Goal: Information Seeking & Learning: Learn about a topic

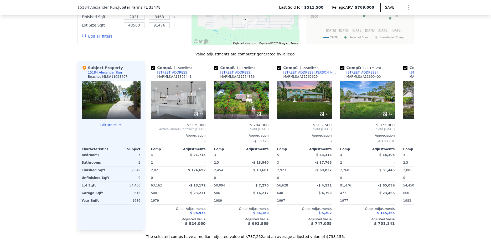
scroll to position [596, 0]
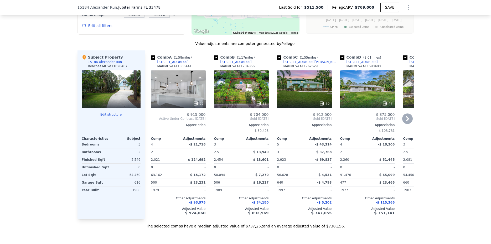
click at [405, 117] on icon at bounding box center [407, 118] width 11 height 11
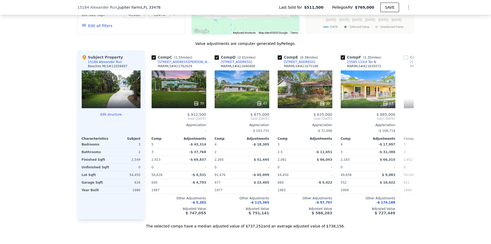
scroll to position [0, 126]
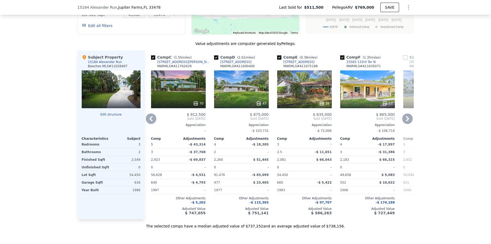
click at [407, 118] on icon at bounding box center [407, 118] width 3 height 5
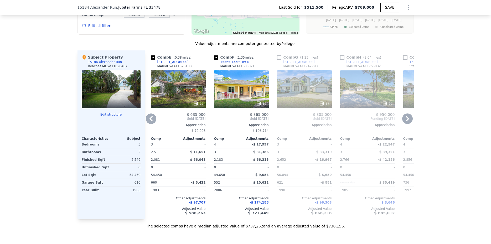
scroll to position [563, 0]
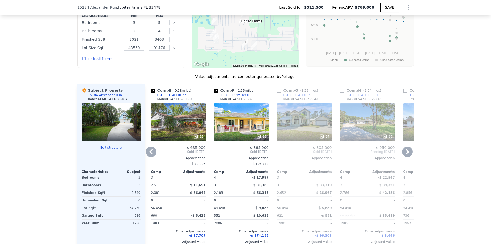
click at [296, 125] on div "97" at bounding box center [304, 122] width 55 height 38
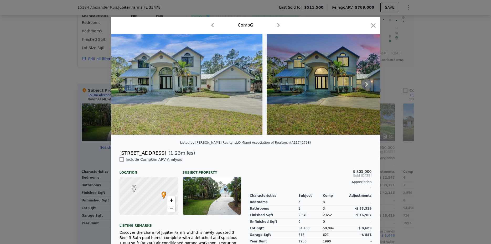
click at [364, 85] on icon at bounding box center [366, 84] width 11 height 11
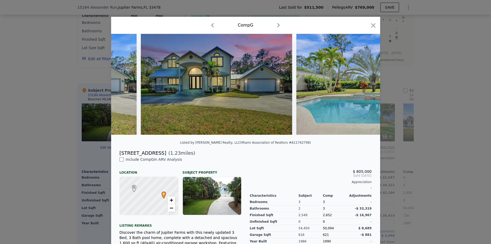
scroll to position [0, 126]
click at [364, 85] on img at bounding box center [371, 84] width 151 height 101
click at [365, 85] on icon at bounding box center [366, 84] width 11 height 11
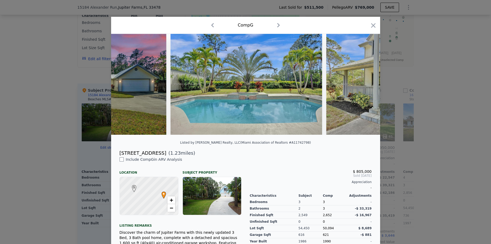
scroll to position [0, 252]
click at [365, 85] on icon at bounding box center [366, 84] width 11 height 11
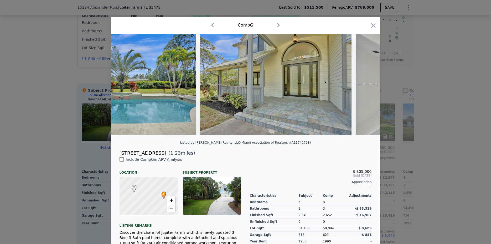
scroll to position [0, 378]
click at [365, 85] on icon at bounding box center [366, 84] width 11 height 11
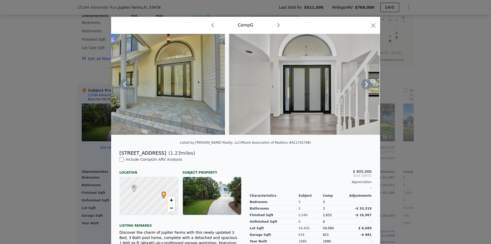
click at [365, 85] on icon at bounding box center [366, 84] width 11 height 11
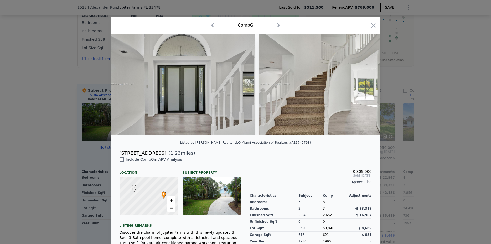
scroll to position [0, 630]
click at [365, 85] on img at bounding box center [333, 84] width 151 height 101
click at [365, 85] on icon at bounding box center [366, 84] width 11 height 11
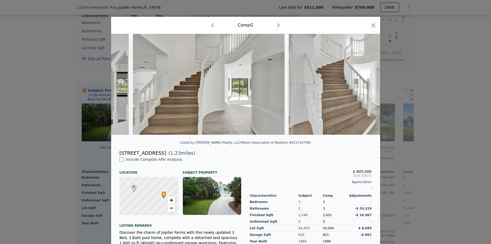
scroll to position [0, 757]
click at [365, 85] on img at bounding box center [363, 84] width 151 height 101
click at [365, 85] on icon at bounding box center [366, 84] width 11 height 11
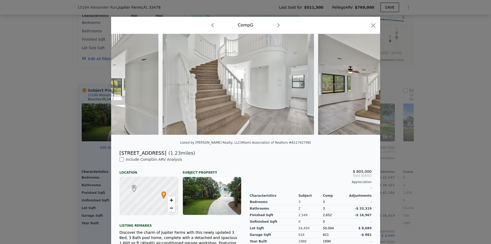
scroll to position [0, 883]
click at [365, 85] on img at bounding box center [393, 84] width 151 height 101
click at [365, 85] on icon at bounding box center [366, 84] width 11 height 11
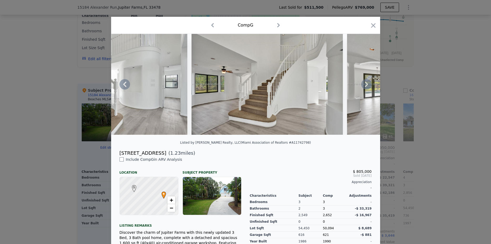
click at [365, 85] on icon at bounding box center [366, 84] width 11 height 11
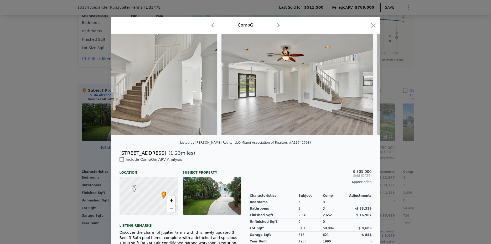
scroll to position [0, 1135]
click at [365, 85] on div at bounding box center [245, 84] width 269 height 101
click at [365, 85] on icon at bounding box center [366, 84] width 11 height 11
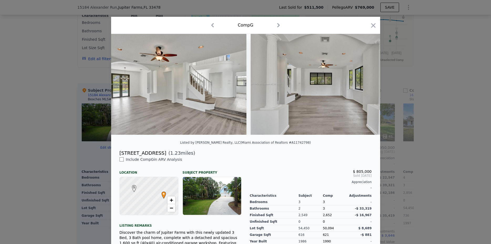
click at [365, 85] on img at bounding box center [326, 84] width 151 height 101
click at [365, 85] on icon at bounding box center [366, 84] width 11 height 11
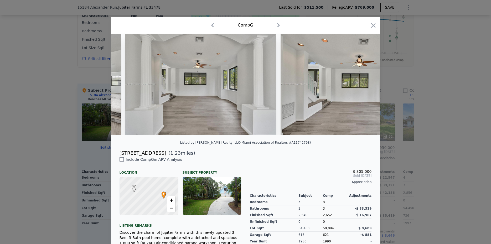
scroll to position [0, 1387]
click at [365, 85] on icon at bounding box center [366, 84] width 11 height 11
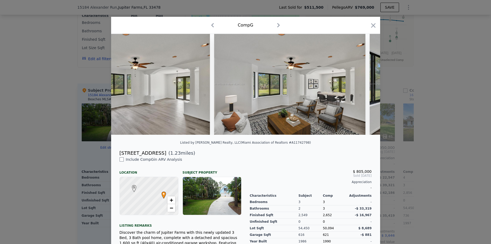
scroll to position [0, 1765]
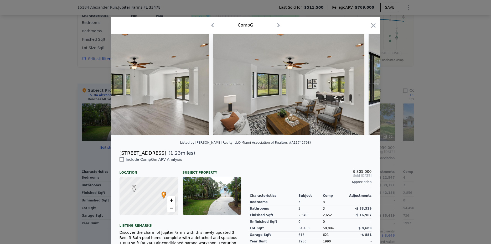
click at [365, 85] on div at bounding box center [245, 84] width 269 height 101
click at [365, 85] on icon at bounding box center [366, 84] width 11 height 11
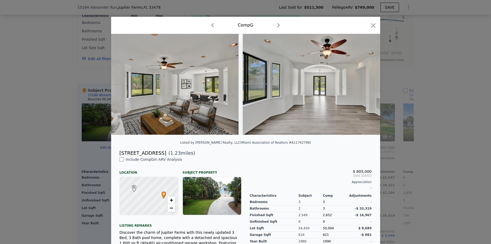
scroll to position [0, 1891]
click at [365, 85] on icon at bounding box center [366, 84] width 11 height 11
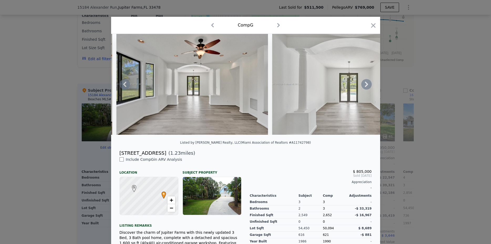
click at [365, 85] on icon at bounding box center [366, 84] width 11 height 11
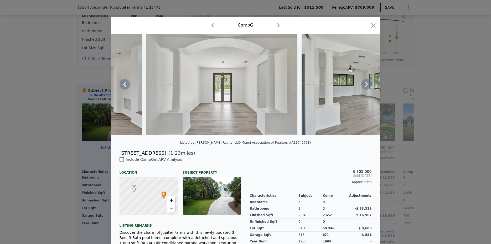
click at [365, 85] on icon at bounding box center [366, 84] width 11 height 11
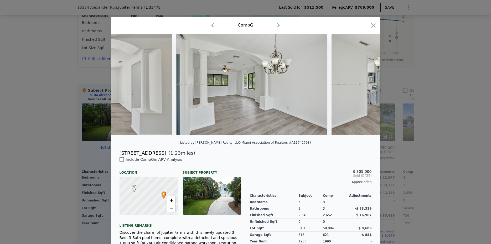
scroll to position [0, 2270]
click at [365, 85] on img at bounding box center [406, 84] width 151 height 101
click at [365, 85] on icon at bounding box center [366, 84] width 11 height 11
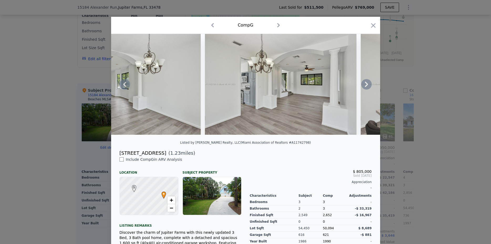
click at [365, 85] on icon at bounding box center [366, 84] width 11 height 11
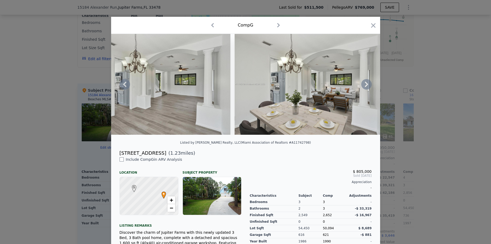
click at [365, 85] on icon at bounding box center [366, 84] width 11 height 11
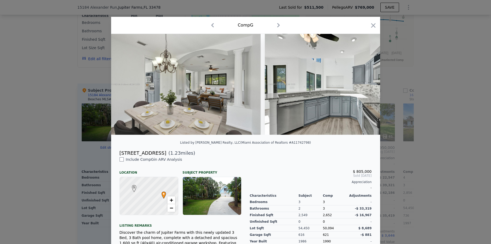
scroll to position [0, 2648]
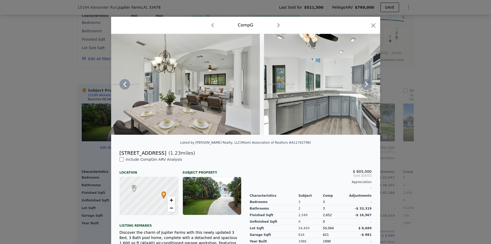
click at [365, 85] on icon at bounding box center [366, 84] width 11 height 11
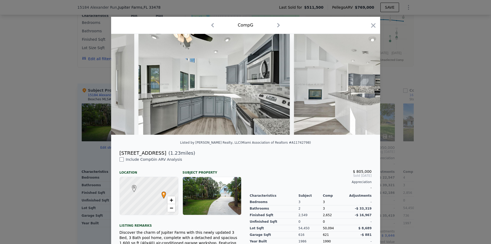
scroll to position [0, 2774]
click at [366, 84] on icon at bounding box center [366, 84] width 3 height 5
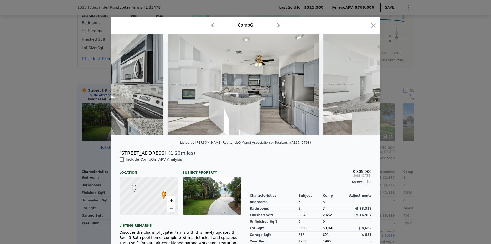
scroll to position [0, 2900]
click at [367, 84] on div at bounding box center [245, 84] width 269 height 101
click at [367, 84] on icon at bounding box center [366, 84] width 3 height 5
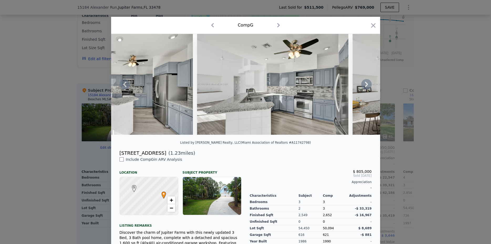
click at [367, 84] on icon at bounding box center [366, 84] width 3 height 5
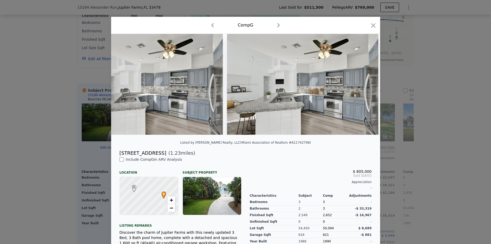
scroll to position [0, 3152]
click at [367, 84] on div at bounding box center [245, 84] width 269 height 101
click at [367, 84] on icon at bounding box center [366, 84] width 3 height 5
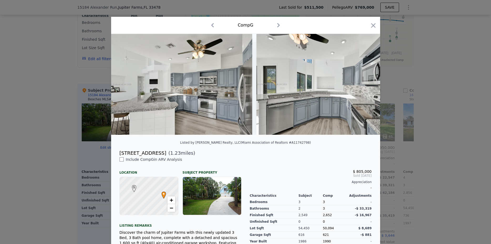
scroll to position [0, 3278]
click at [367, 84] on icon at bounding box center [366, 84] width 3 height 5
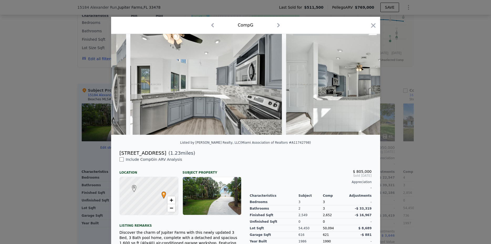
scroll to position [0, 3404]
click at [366, 85] on img at bounding box center [361, 84] width 151 height 101
click at [366, 85] on icon at bounding box center [366, 84] width 11 height 11
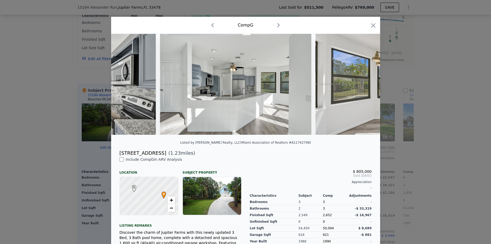
scroll to position [0, 3531]
click at [366, 85] on div at bounding box center [245, 84] width 269 height 101
click at [366, 85] on icon at bounding box center [366, 84] width 11 height 11
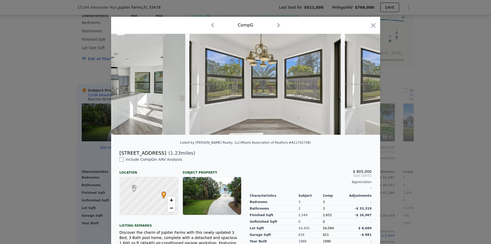
scroll to position [0, 3657]
click at [366, 85] on icon at bounding box center [366, 84] width 11 height 11
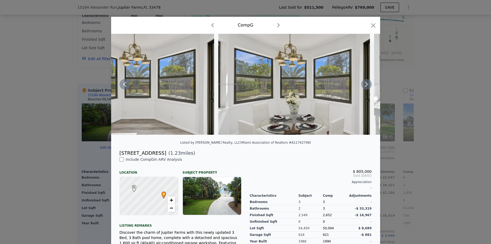
click at [366, 85] on icon at bounding box center [366, 84] width 11 height 11
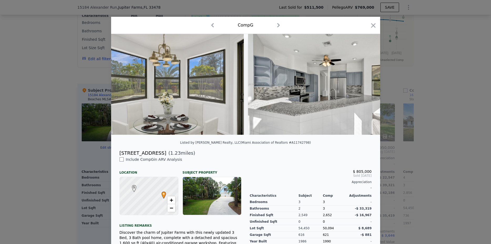
click at [366, 85] on div at bounding box center [245, 84] width 269 height 101
click at [366, 85] on icon at bounding box center [366, 84] width 11 height 11
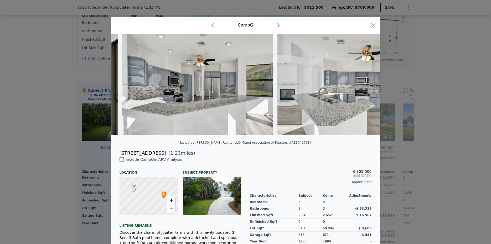
click at [366, 85] on img at bounding box center [352, 84] width 151 height 101
click at [366, 85] on icon at bounding box center [366, 84] width 11 height 11
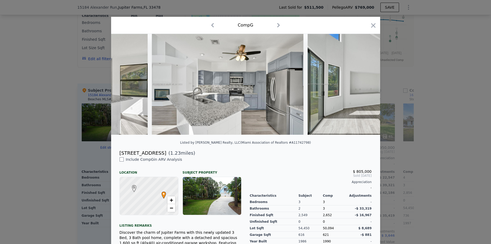
scroll to position [0, 4161]
click at [367, 85] on icon at bounding box center [366, 84] width 3 height 5
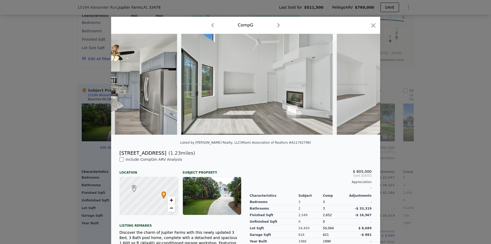
scroll to position [0, 4287]
click at [365, 85] on icon at bounding box center [366, 84] width 11 height 11
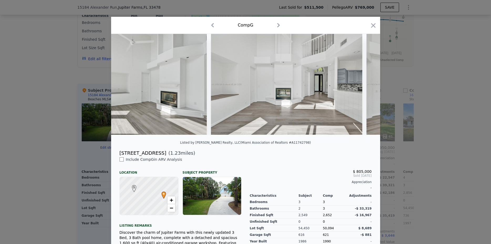
scroll to position [0, 4413]
click at [365, 85] on icon at bounding box center [366, 84] width 11 height 11
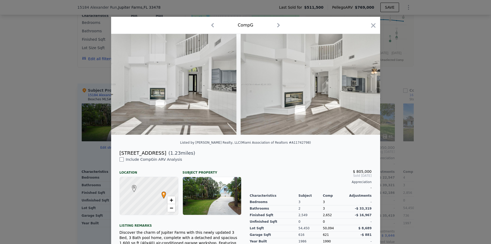
scroll to position [0, 4539]
click at [365, 85] on icon at bounding box center [366, 84] width 11 height 11
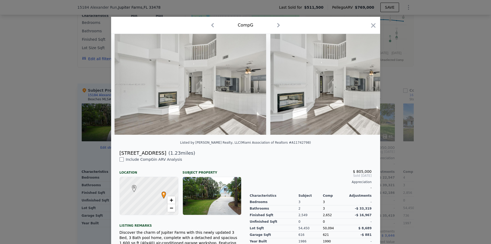
scroll to position [0, 4665]
click at [365, 85] on icon at bounding box center [366, 84] width 11 height 11
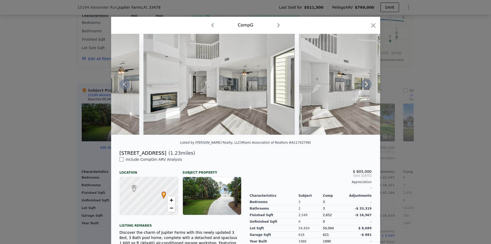
click at [365, 85] on icon at bounding box center [366, 84] width 11 height 11
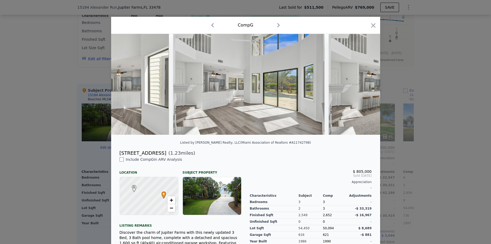
scroll to position [0, 4918]
click at [365, 85] on div at bounding box center [245, 84] width 269 height 101
click at [365, 85] on icon at bounding box center [366, 84] width 11 height 11
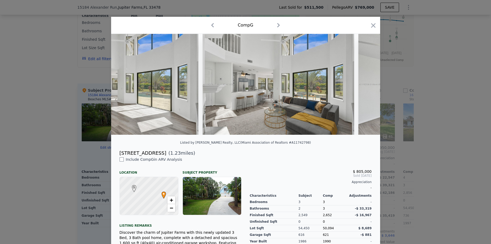
scroll to position [0, 5044]
click at [365, 85] on icon at bounding box center [366, 84] width 11 height 11
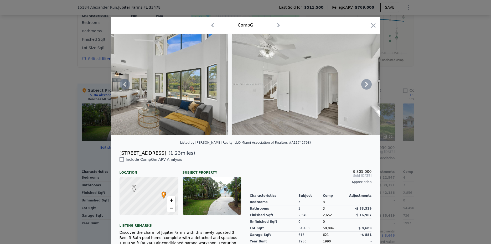
click at [365, 85] on icon at bounding box center [366, 84] width 11 height 11
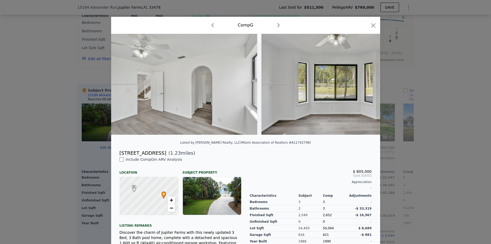
click at [365, 85] on img at bounding box center [336, 84] width 151 height 101
click at [365, 85] on icon at bounding box center [366, 84] width 11 height 11
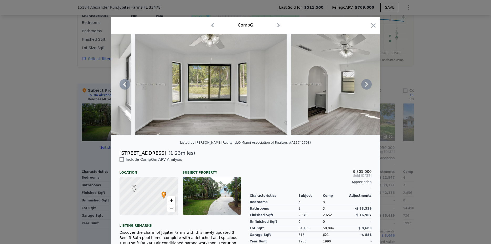
click at [365, 85] on icon at bounding box center [366, 84] width 11 height 11
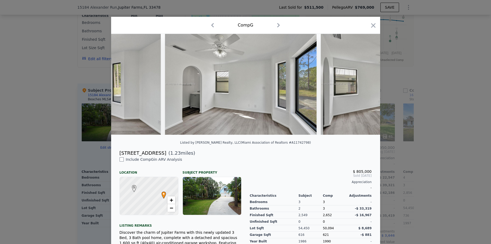
scroll to position [0, 5548]
click at [365, 85] on icon at bounding box center [366, 84] width 11 height 11
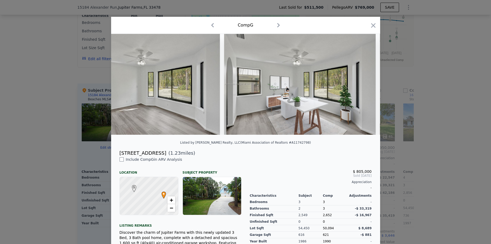
scroll to position [0, 5800]
click at [365, 85] on div at bounding box center [245, 84] width 269 height 101
click at [365, 84] on icon at bounding box center [366, 84] width 11 height 11
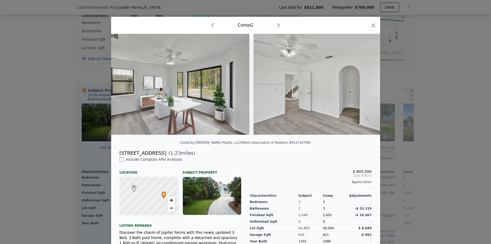
click at [365, 84] on div at bounding box center [245, 84] width 269 height 101
click at [365, 84] on icon at bounding box center [366, 84] width 11 height 11
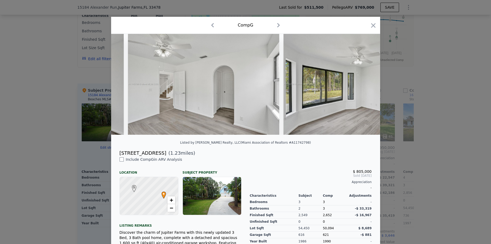
scroll to position [0, 6052]
click at [365, 84] on icon at bounding box center [366, 84] width 11 height 11
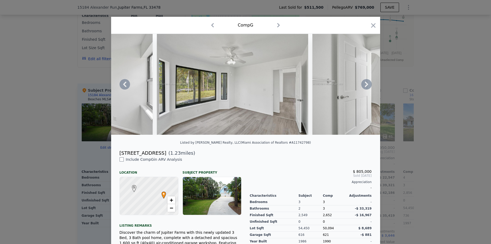
click at [365, 84] on icon at bounding box center [366, 84] width 11 height 11
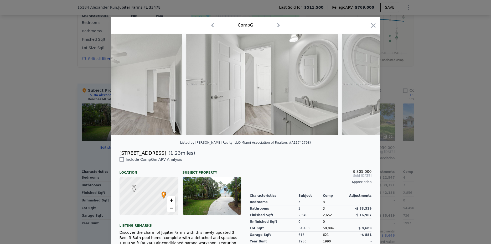
click at [365, 84] on img at bounding box center [417, 84] width 151 height 101
click at [365, 84] on icon at bounding box center [366, 84] width 11 height 11
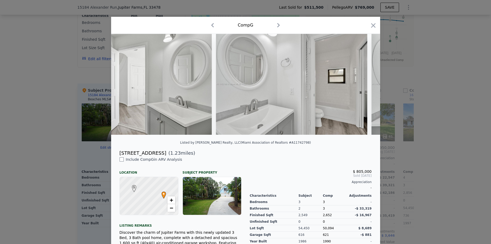
click at [365, 84] on img at bounding box center [291, 84] width 151 height 101
click at [365, 84] on icon at bounding box center [366, 84] width 11 height 11
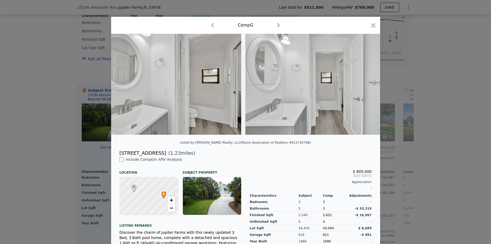
click at [365, 84] on img at bounding box center [320, 84] width 151 height 101
click at [365, 84] on icon at bounding box center [366, 84] width 11 height 11
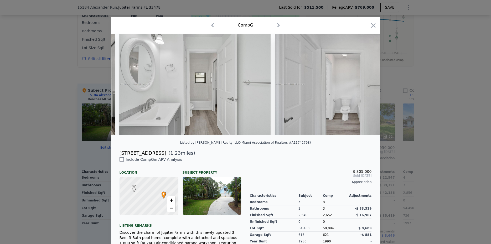
click at [365, 84] on img at bounding box center [350, 84] width 151 height 101
click at [365, 84] on icon at bounding box center [366, 84] width 11 height 11
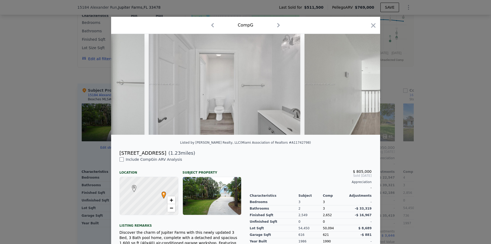
click at [365, 84] on img at bounding box center [379, 84] width 151 height 101
click at [365, 84] on icon at bounding box center [366, 84] width 11 height 11
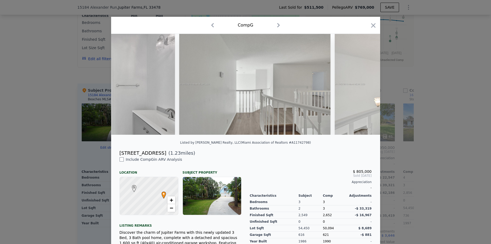
scroll to position [0, 6935]
click at [365, 84] on div at bounding box center [245, 84] width 269 height 101
click at [365, 84] on icon at bounding box center [366, 84] width 11 height 11
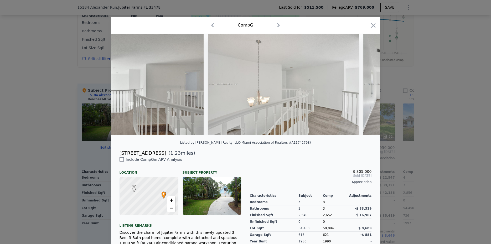
click at [365, 84] on img at bounding box center [438, 84] width 151 height 101
click at [365, 84] on icon at bounding box center [366, 84] width 11 height 11
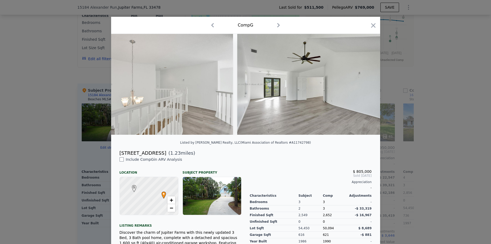
click at [365, 84] on img at bounding box center [312, 84] width 151 height 101
click at [365, 84] on icon at bounding box center [366, 84] width 11 height 11
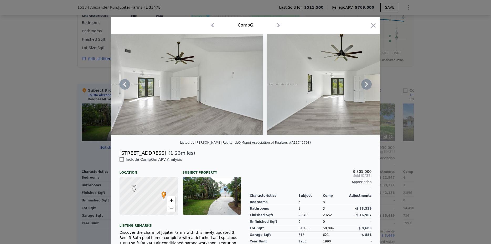
click at [365, 84] on icon at bounding box center [366, 84] width 11 height 11
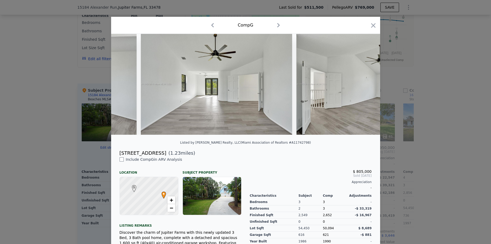
click at [365, 84] on div at bounding box center [245, 84] width 269 height 101
click at [365, 84] on icon at bounding box center [366, 84] width 11 height 11
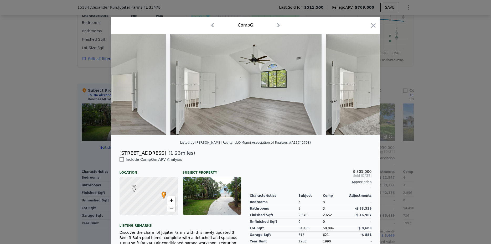
click at [365, 84] on img at bounding box center [401, 84] width 151 height 101
click at [365, 84] on icon at bounding box center [366, 84] width 11 height 11
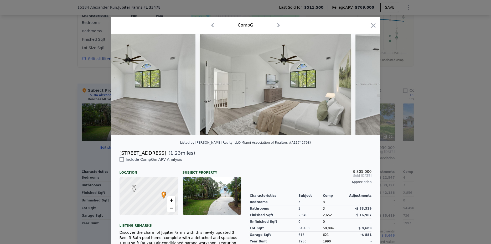
click at [365, 84] on img at bounding box center [430, 84] width 151 height 101
click at [365, 84] on icon at bounding box center [366, 84] width 11 height 11
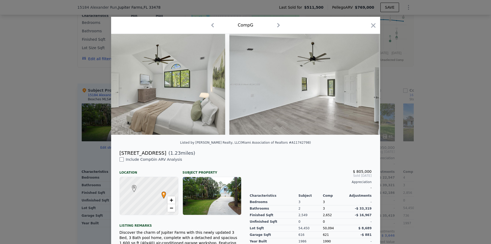
click at [365, 84] on img at bounding box center [304, 84] width 151 height 101
click at [365, 84] on icon at bounding box center [366, 84] width 11 height 11
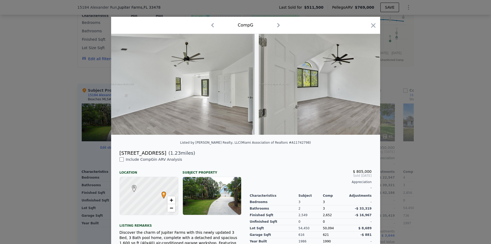
click at [365, 84] on img at bounding box center [334, 84] width 151 height 101
click at [365, 84] on icon at bounding box center [366, 84] width 11 height 11
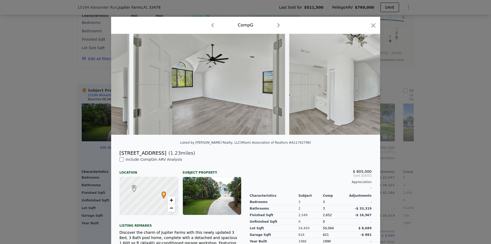
scroll to position [0, 8070]
click at [365, 84] on div at bounding box center [245, 84] width 269 height 101
click at [365, 84] on icon at bounding box center [366, 84] width 11 height 11
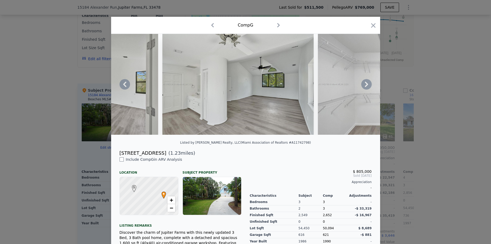
click at [365, 84] on icon at bounding box center [366, 84] width 11 height 11
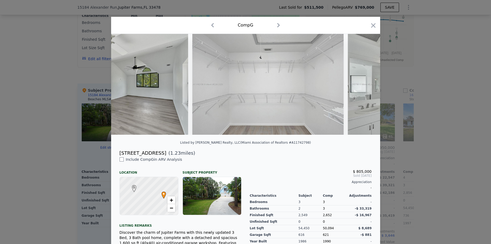
scroll to position [0, 8322]
click at [365, 84] on icon at bounding box center [366, 84] width 11 height 11
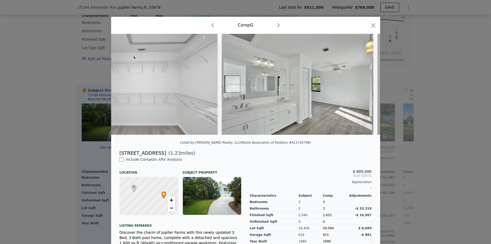
scroll to position [0, 8448]
click at [365, 84] on icon at bounding box center [366, 84] width 11 height 11
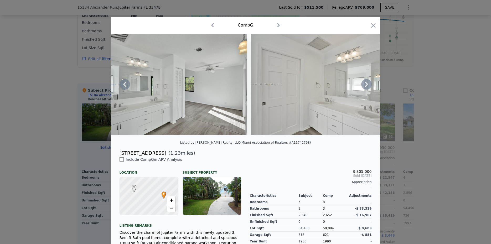
click at [365, 84] on icon at bounding box center [366, 84] width 11 height 11
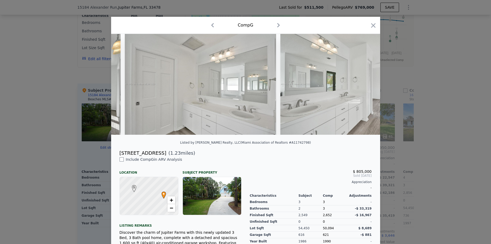
click at [365, 84] on img at bounding box center [355, 84] width 151 height 101
click at [365, 84] on icon at bounding box center [366, 84] width 11 height 11
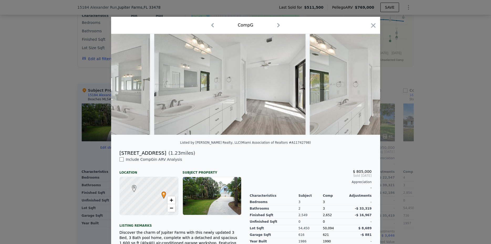
click at [365, 84] on img at bounding box center [385, 84] width 151 height 101
click at [365, 84] on icon at bounding box center [366, 84] width 11 height 11
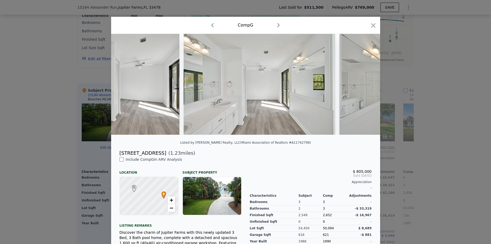
click at [365, 84] on div at bounding box center [245, 84] width 269 height 101
click at [365, 84] on icon at bounding box center [366, 84] width 11 height 11
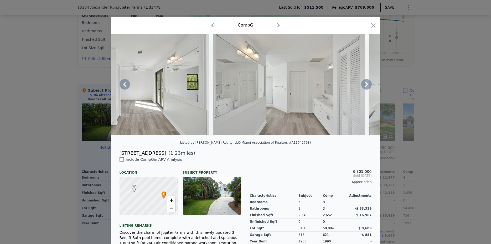
click at [365, 84] on icon at bounding box center [366, 84] width 11 height 11
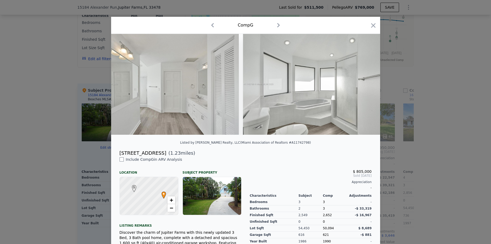
scroll to position [0, 9205]
click at [365, 84] on icon at bounding box center [366, 84] width 11 height 11
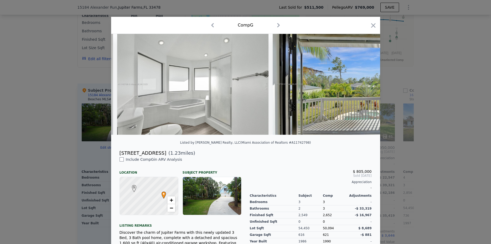
scroll to position [0, 9331]
click at [365, 84] on icon at bounding box center [366, 84] width 11 height 11
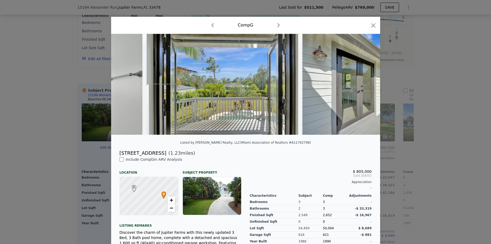
scroll to position [0, 9457]
click at [365, 84] on icon at bounding box center [366, 84] width 11 height 11
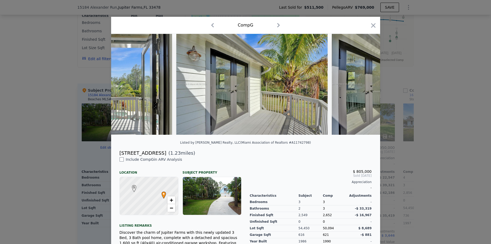
scroll to position [0, 9583]
click at [365, 84] on icon at bounding box center [366, 84] width 11 height 11
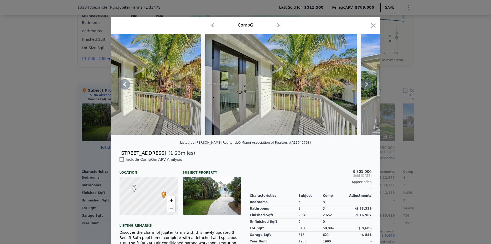
click at [365, 84] on icon at bounding box center [366, 84] width 11 height 11
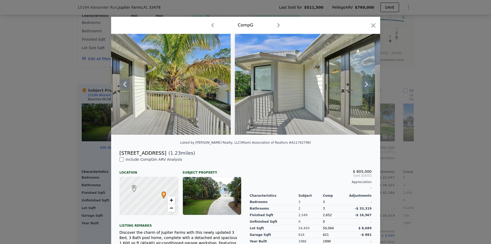
click at [365, 84] on icon at bounding box center [366, 84] width 11 height 11
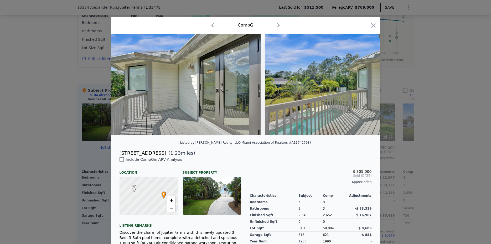
scroll to position [0, 9961]
click at [365, 84] on icon at bounding box center [366, 84] width 11 height 11
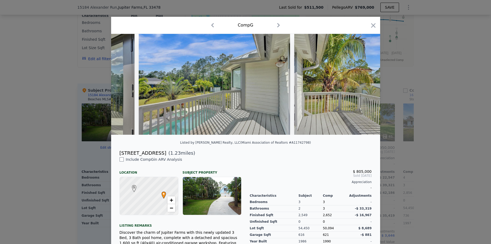
scroll to position [0, 10087]
click at [365, 84] on icon at bounding box center [366, 84] width 11 height 11
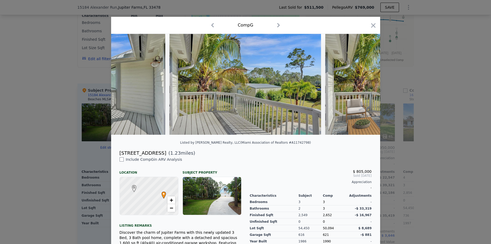
scroll to position [0, 10213]
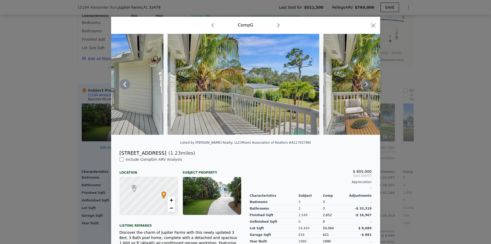
click at [365, 84] on icon at bounding box center [366, 84] width 11 height 11
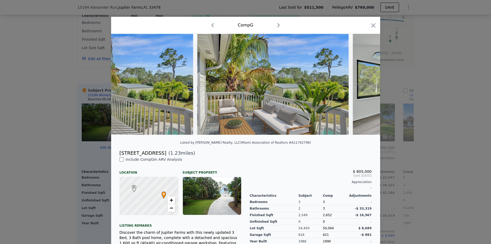
click at [365, 84] on img at bounding box center [428, 84] width 151 height 101
click at [365, 84] on icon at bounding box center [366, 84] width 11 height 11
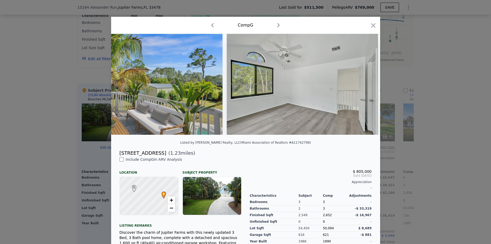
click at [365, 84] on img at bounding box center [302, 84] width 151 height 101
click at [365, 84] on icon at bounding box center [366, 84] width 11 height 11
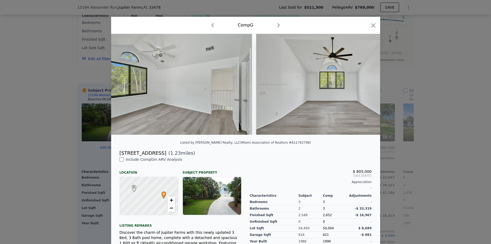
click at [365, 84] on img at bounding box center [331, 84] width 151 height 101
click at [365, 84] on icon at bounding box center [366, 84] width 11 height 11
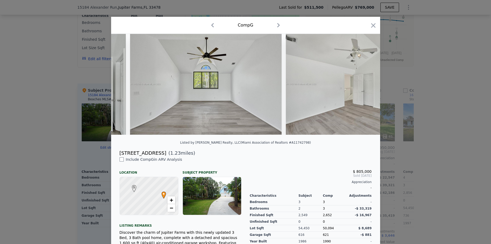
click at [365, 84] on img at bounding box center [361, 84] width 151 height 101
click at [365, 84] on icon at bounding box center [366, 84] width 11 height 11
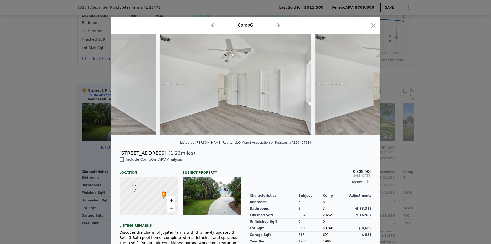
click at [365, 84] on img at bounding box center [390, 84] width 151 height 101
click at [365, 84] on icon at bounding box center [366, 84] width 11 height 11
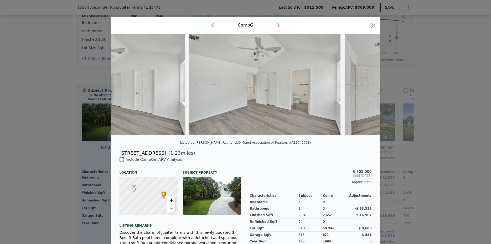
click at [365, 84] on img at bounding box center [420, 84] width 151 height 101
click at [365, 84] on icon at bounding box center [366, 84] width 11 height 11
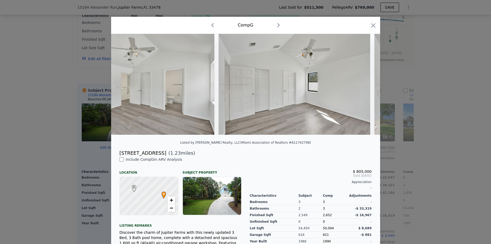
click at [365, 84] on img at bounding box center [294, 84] width 151 height 101
click at [365, 84] on icon at bounding box center [366, 84] width 11 height 11
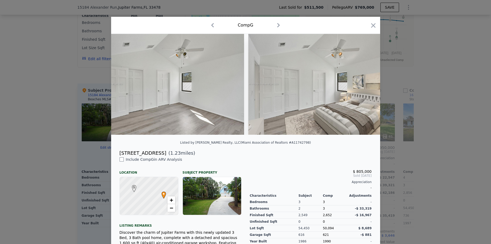
click at [365, 84] on img at bounding box center [323, 84] width 151 height 101
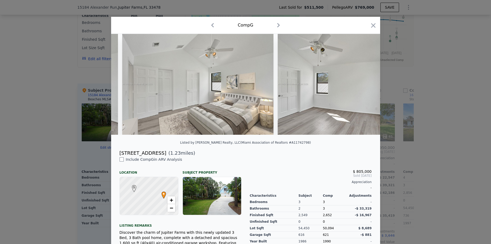
click at [365, 84] on img at bounding box center [353, 84] width 151 height 101
click at [365, 84] on icon at bounding box center [366, 84] width 11 height 11
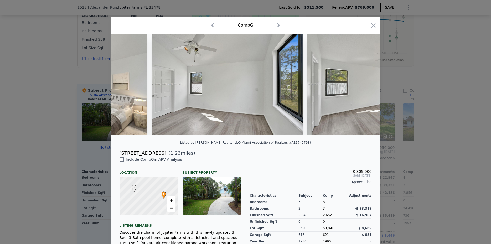
click at [365, 84] on img at bounding box center [382, 84] width 151 height 101
click at [365, 84] on icon at bounding box center [366, 84] width 11 height 11
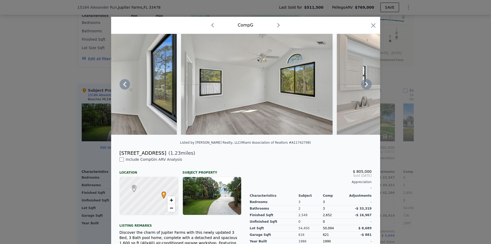
click at [365, 84] on div at bounding box center [245, 84] width 269 height 101
click at [365, 84] on icon at bounding box center [366, 84] width 11 height 11
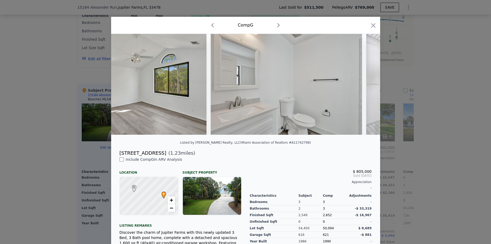
click at [365, 84] on div at bounding box center [245, 84] width 269 height 101
click at [365, 84] on icon at bounding box center [366, 84] width 11 height 11
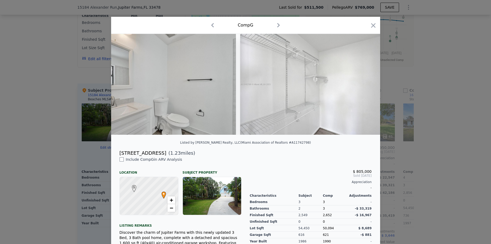
click at [365, 84] on img at bounding box center [315, 84] width 151 height 101
click at [365, 84] on icon at bounding box center [366, 84] width 11 height 11
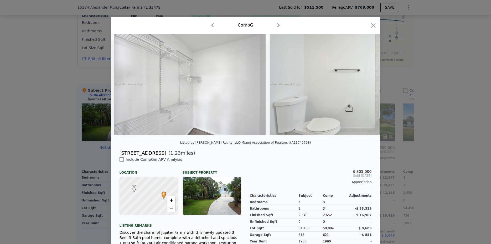
click at [365, 84] on img at bounding box center [345, 84] width 151 height 101
click at [365, 84] on icon at bounding box center [366, 84] width 11 height 11
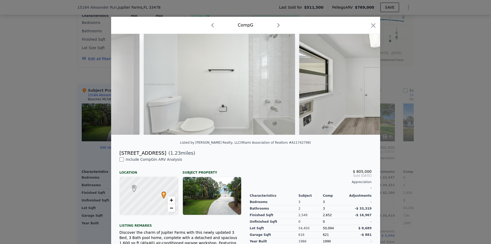
click at [365, 84] on img at bounding box center [374, 84] width 151 height 101
click at [365, 84] on icon at bounding box center [366, 84] width 11 height 11
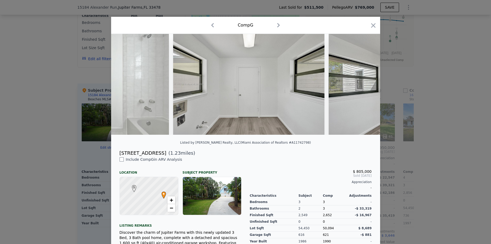
click at [365, 84] on div at bounding box center [245, 84] width 269 height 101
click at [365, 84] on icon at bounding box center [366, 84] width 11 height 11
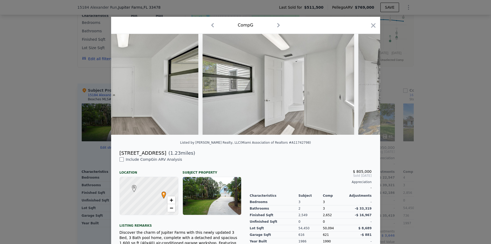
click at [365, 84] on img at bounding box center [433, 84] width 151 height 101
click at [365, 84] on icon at bounding box center [366, 84] width 11 height 11
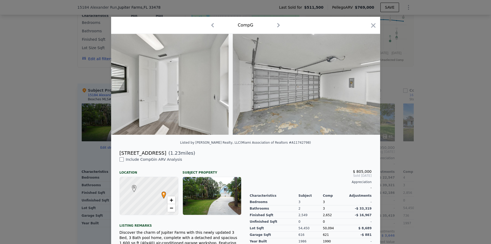
scroll to position [0, 12483]
click at [365, 84] on icon at bounding box center [366, 84] width 11 height 11
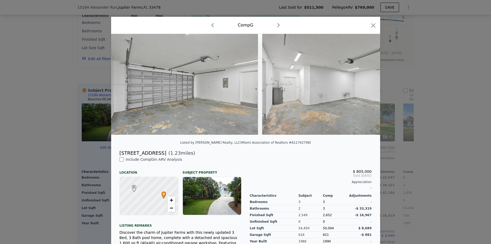
scroll to position [0, 12609]
click at [365, 84] on icon at bounding box center [366, 84] width 11 height 11
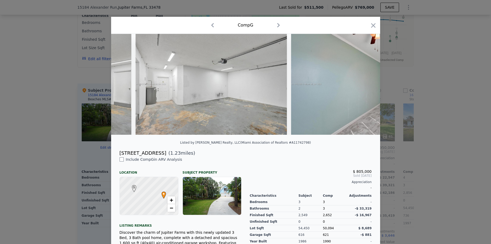
click at [365, 84] on div at bounding box center [245, 84] width 269 height 101
click at [365, 84] on icon at bounding box center [366, 84] width 11 height 11
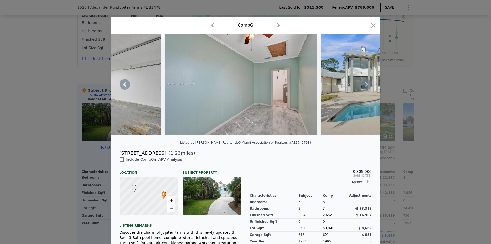
click at [365, 84] on icon at bounding box center [366, 84] width 11 height 11
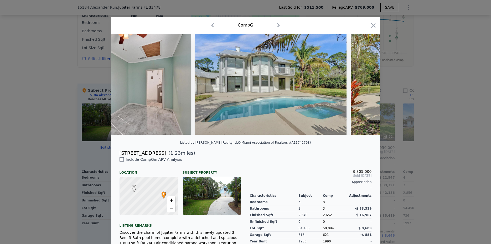
scroll to position [0, 12987]
click at [365, 84] on icon at bounding box center [366, 84] width 11 height 11
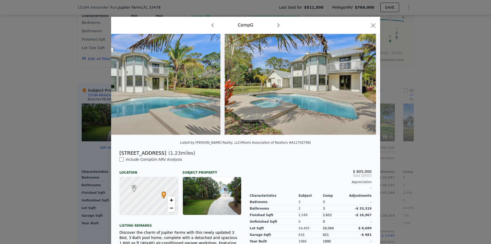
scroll to position [0, 13113]
click at [365, 84] on icon at bounding box center [366, 84] width 11 height 11
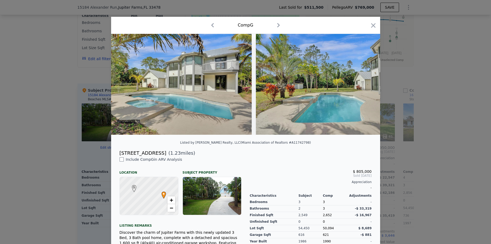
click at [365, 84] on img at bounding box center [331, 84] width 151 height 101
click at [365, 84] on icon at bounding box center [366, 84] width 11 height 11
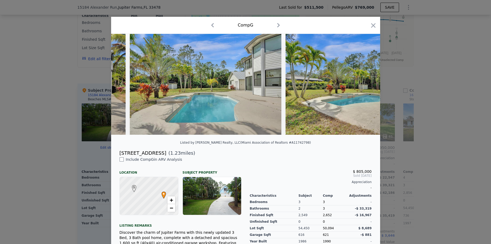
click at [365, 84] on img at bounding box center [361, 84] width 151 height 101
click at [365, 84] on icon at bounding box center [366, 84] width 11 height 11
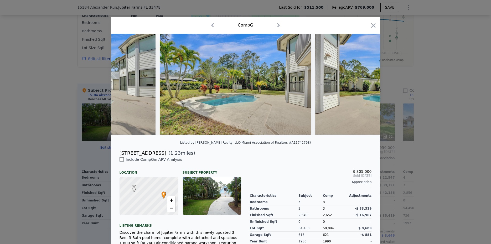
scroll to position [0, 13489]
click at [365, 84] on icon at bounding box center [366, 84] width 11 height 11
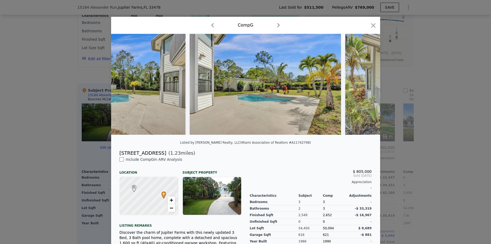
scroll to position [0, 13615]
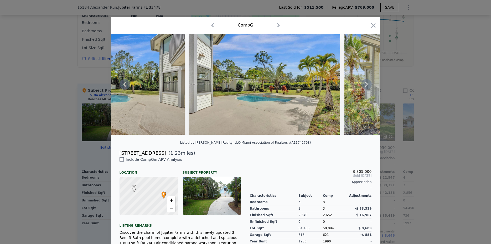
click at [365, 84] on icon at bounding box center [366, 84] width 11 height 11
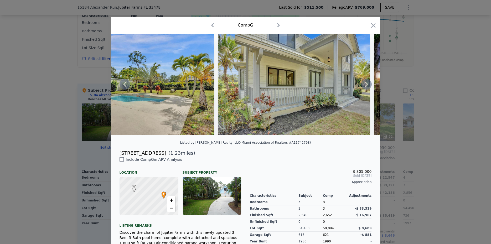
click at [365, 84] on icon at bounding box center [366, 84] width 11 height 11
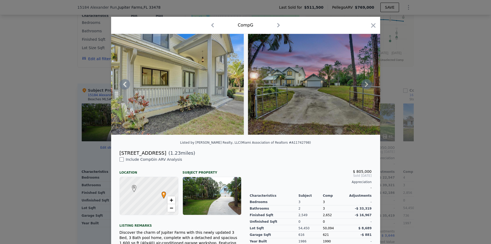
click at [365, 84] on icon at bounding box center [366, 84] width 11 height 11
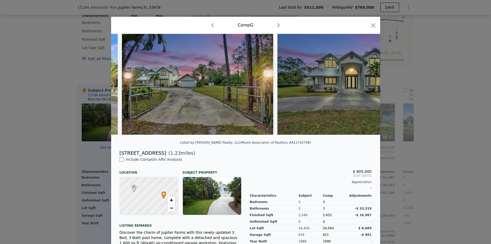
click at [365, 84] on img at bounding box center [352, 84] width 151 height 101
click at [365, 84] on icon at bounding box center [366, 84] width 11 height 11
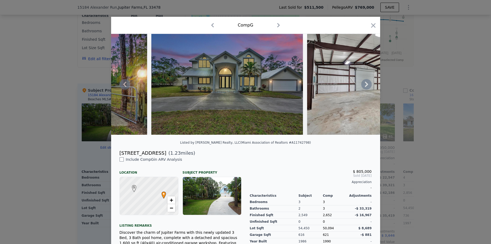
click at [365, 84] on icon at bounding box center [366, 84] width 11 height 11
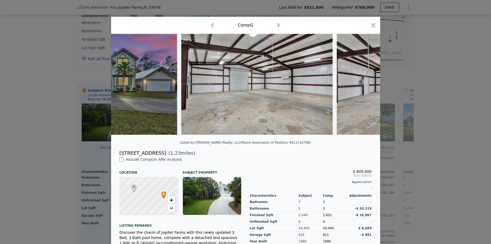
scroll to position [0, 14246]
click at [365, 84] on icon at bounding box center [366, 84] width 11 height 11
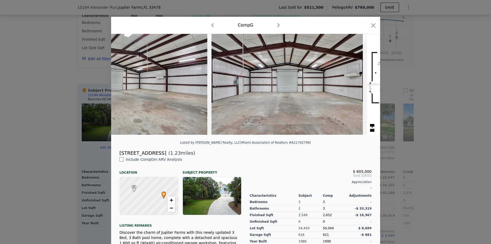
scroll to position [0, 14372]
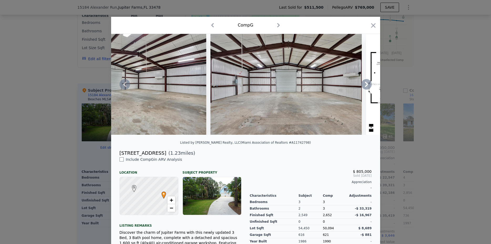
click at [366, 84] on icon at bounding box center [366, 84] width 11 height 11
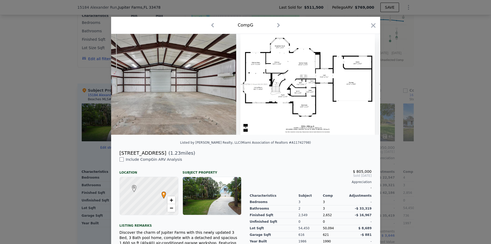
scroll to position [0, 14498]
click at [366, 84] on icon at bounding box center [366, 84] width 11 height 11
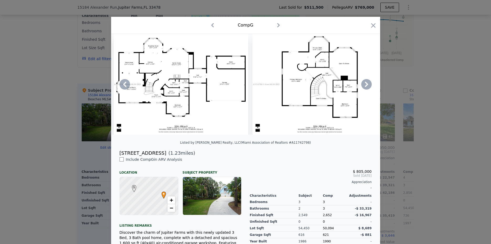
click at [366, 84] on icon at bounding box center [366, 84] width 11 height 11
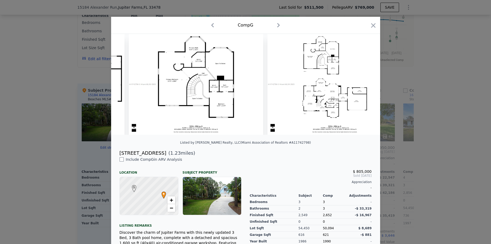
scroll to position [0, 14750]
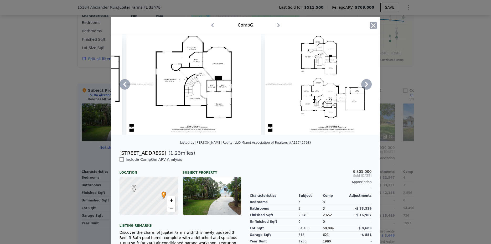
click at [376, 26] on icon "button" at bounding box center [373, 25] width 7 height 7
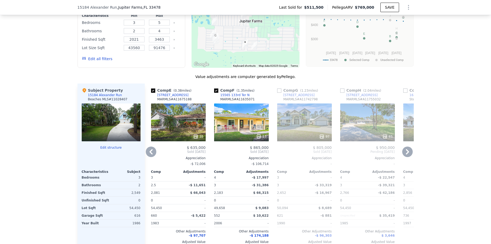
click at [407, 150] on icon at bounding box center [407, 151] width 3 height 5
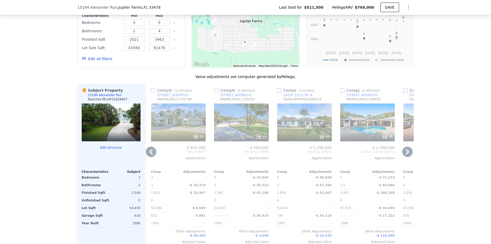
click at [407, 150] on icon at bounding box center [407, 151] width 3 height 5
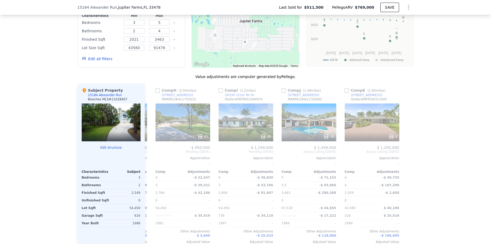
scroll to position [0, 437]
click at [151, 149] on icon at bounding box center [151, 152] width 11 height 11
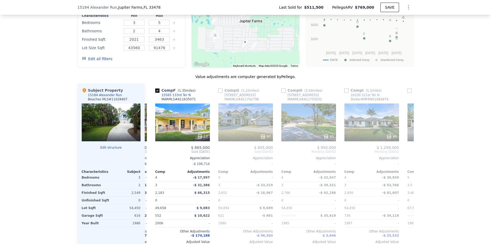
click at [151, 149] on div "Comp A ( 1.58 miles) [STREET_ADDRESS] # A11806441 33 $ 915,000 Active Under Con…" at bounding box center [279, 168] width 269 height 169
click at [151, 149] on icon at bounding box center [151, 152] width 11 height 11
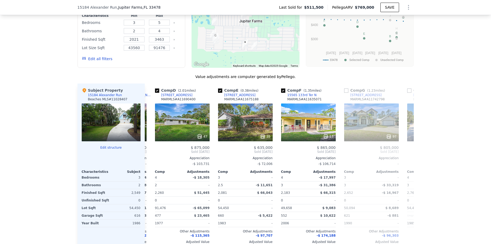
click at [151, 149] on div "Comp A ( 1.58 miles) [STREET_ADDRESS] # A11806441 33 $ 915,000 Active Under Con…" at bounding box center [279, 168] width 269 height 169
click at [151, 149] on icon at bounding box center [151, 152] width 11 height 11
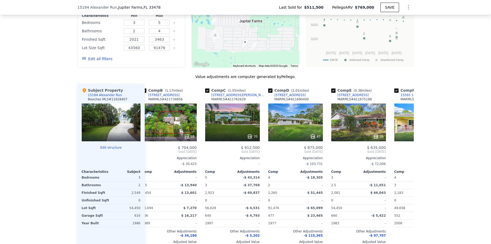
scroll to position [0, 60]
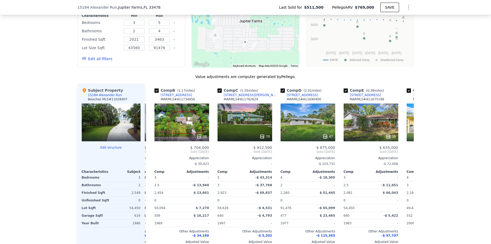
click at [151, 149] on div "Comp A ( 1.58 miles) [STREET_ADDRESS] # A11806441 33 $ 915,000 Active Under Con…" at bounding box center [279, 168] width 269 height 169
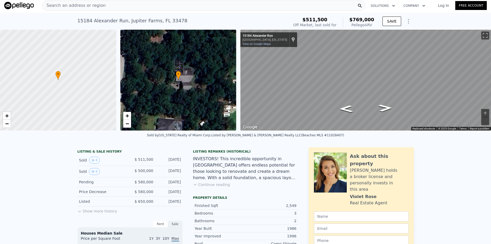
scroll to position [0, 0]
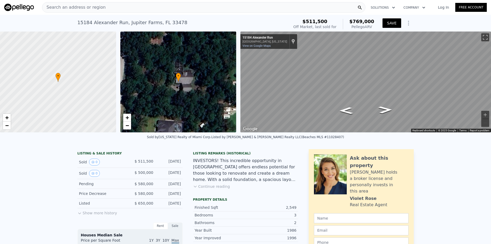
click at [397, 23] on button "SAVE" at bounding box center [391, 22] width 18 height 9
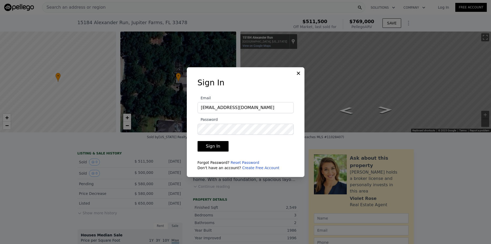
type input "[EMAIL_ADDRESS][DOMAIN_NAME]"
click at [300, 73] on icon at bounding box center [298, 73] width 5 height 5
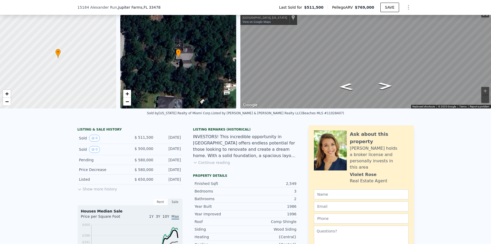
scroll to position [22, 0]
